Goal: Task Accomplishment & Management: Manage account settings

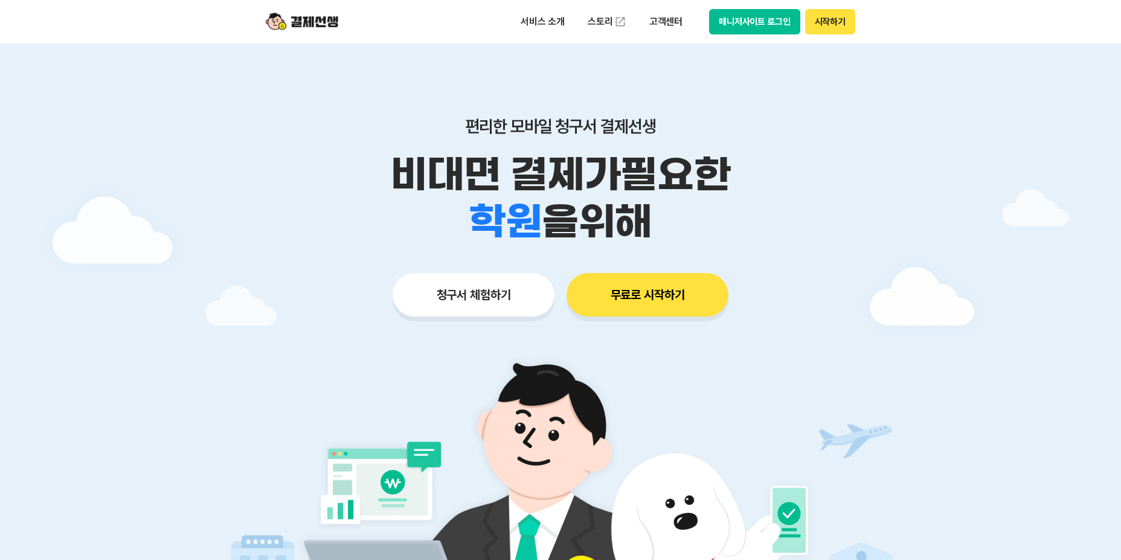
click at [761, 23] on button "매니저사이트 로그인" at bounding box center [754, 21] width 91 height 25
click at [769, 25] on button "매니저사이트 로그인" at bounding box center [754, 21] width 91 height 25
